Goal: Task Accomplishment & Management: Manage account settings

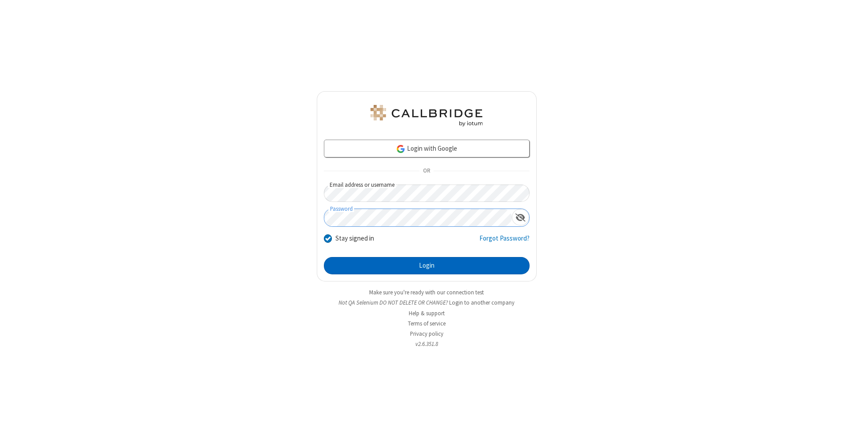
click at [427, 266] on button "Login" at bounding box center [427, 266] width 206 height 18
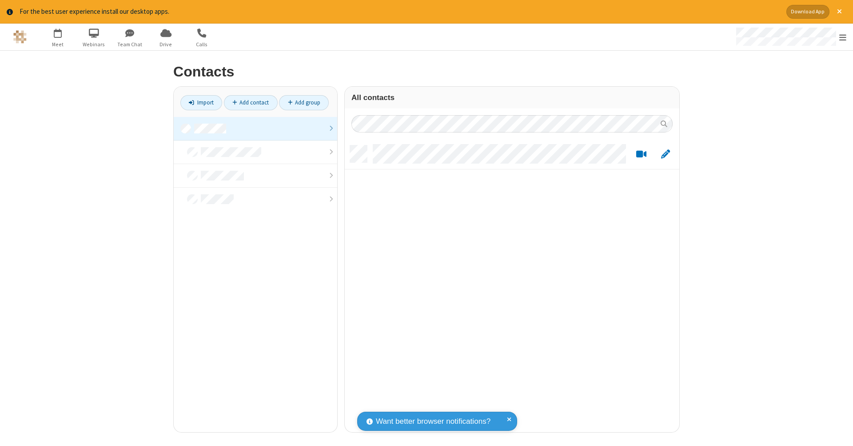
scroll to position [287, 328]
click at [256, 128] on link at bounding box center [256, 129] width 164 height 24
click at [251, 102] on link "Add contact" at bounding box center [251, 102] width 54 height 15
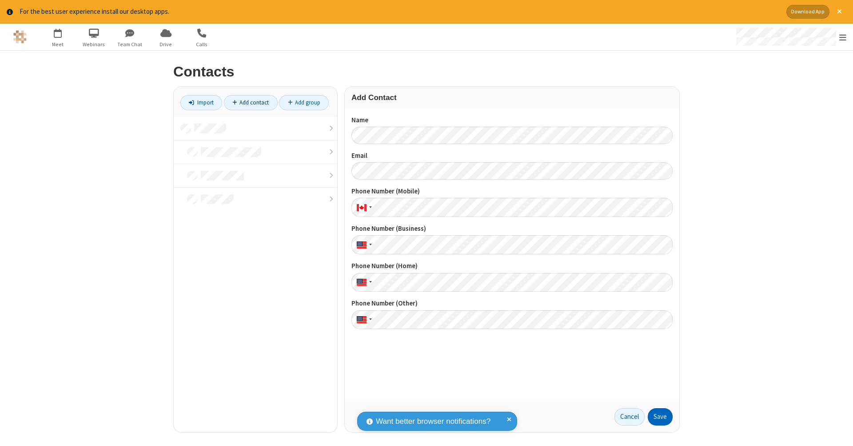
click at [660, 416] on button "Save" at bounding box center [660, 417] width 25 height 18
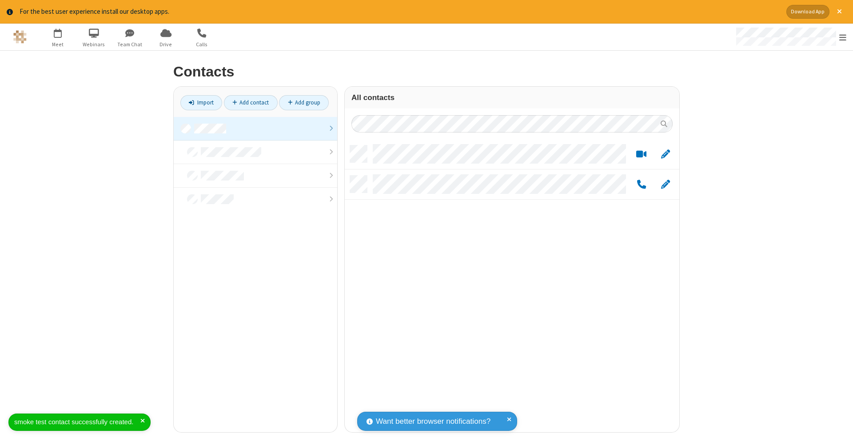
scroll to position [287, 328]
click at [251, 102] on link "Add contact" at bounding box center [251, 102] width 54 height 15
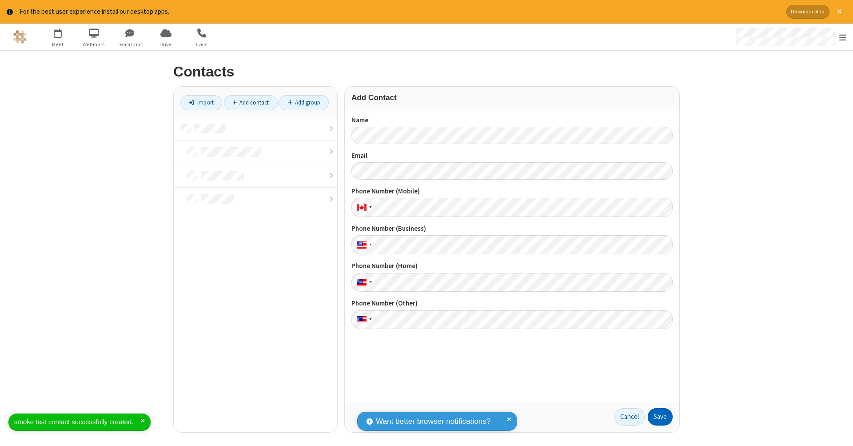
click at [660, 416] on button "Save" at bounding box center [660, 417] width 25 height 18
